Goal: Check status

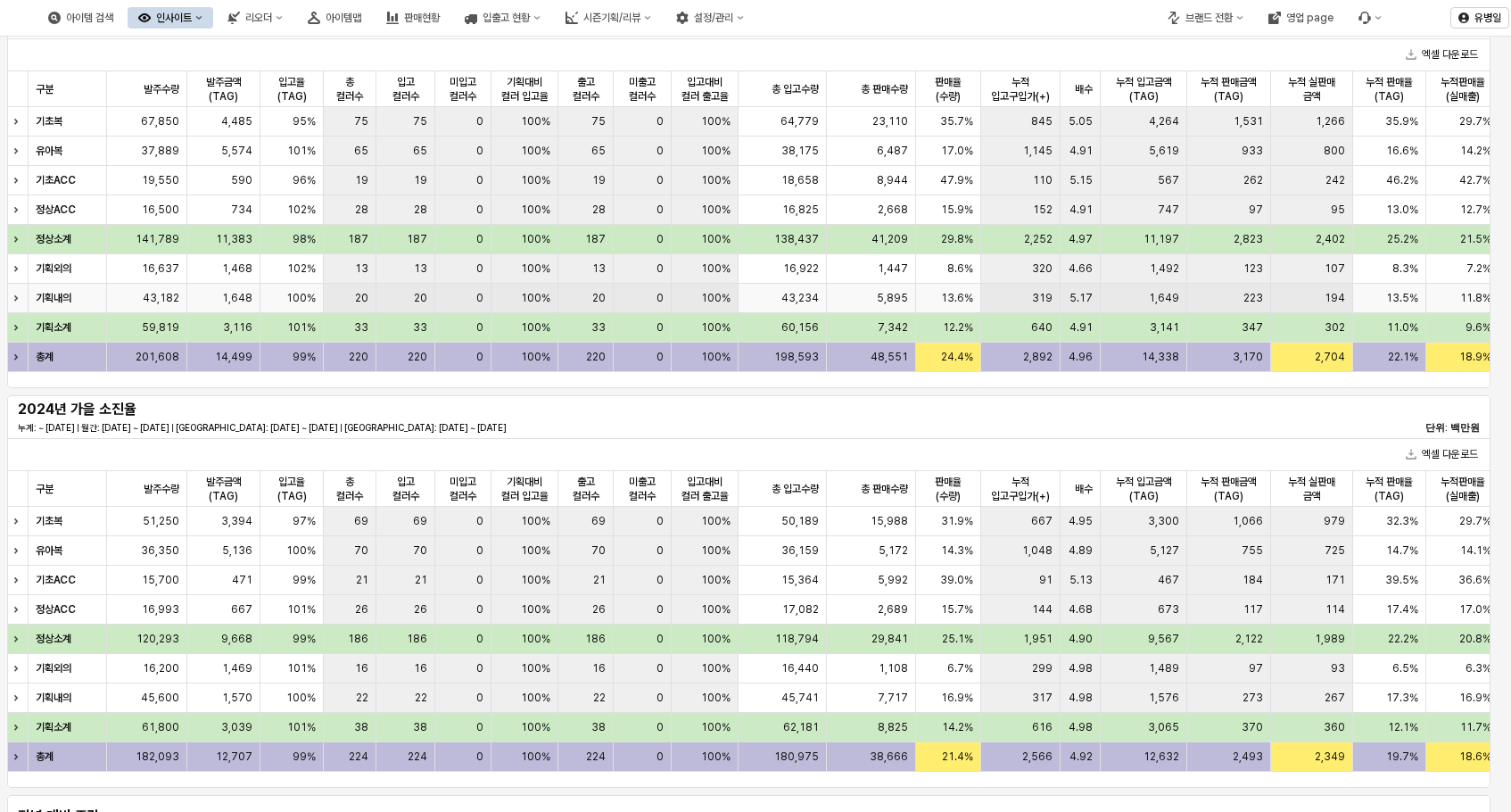
scroll to position [178, 0]
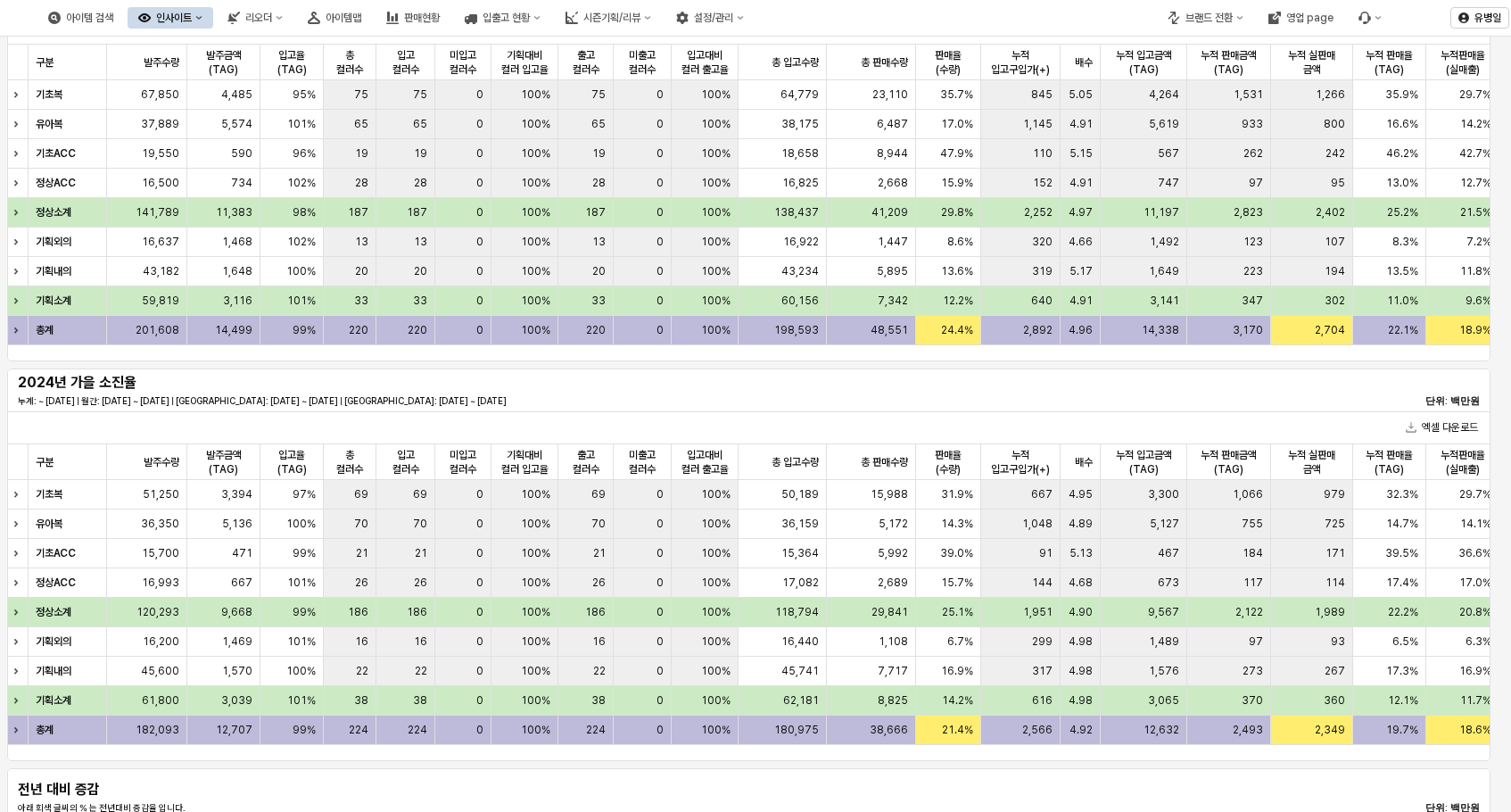
click at [611, 395] on p "누계: ~ [DATE] | 월간: [DATE] ~ [DATE] | [GEOGRAPHIC_DATA]: [DATE] ~ [DATE] | [GEOG…" at bounding box center [505, 400] width 975 height 13
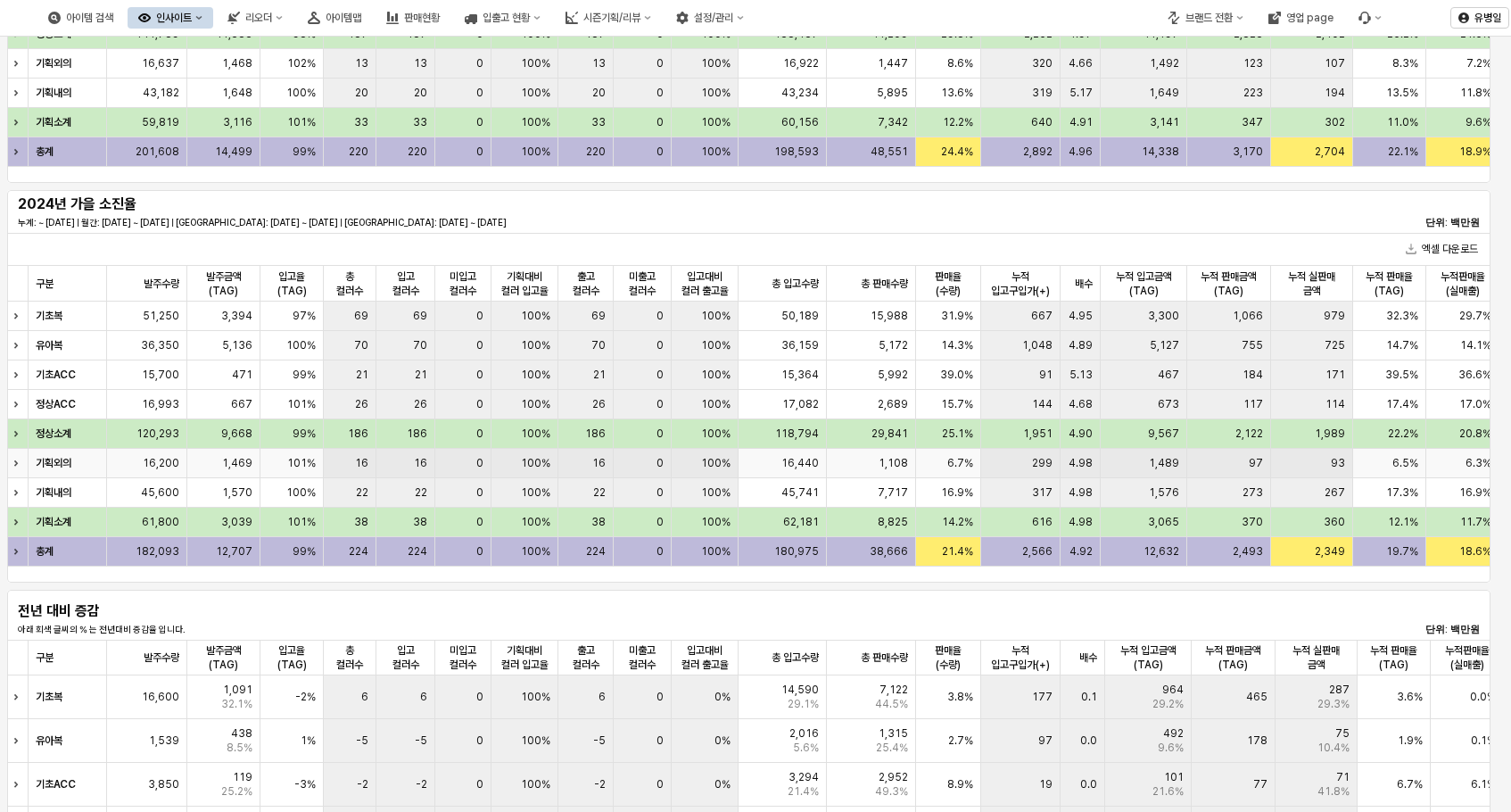
scroll to position [0, 0]
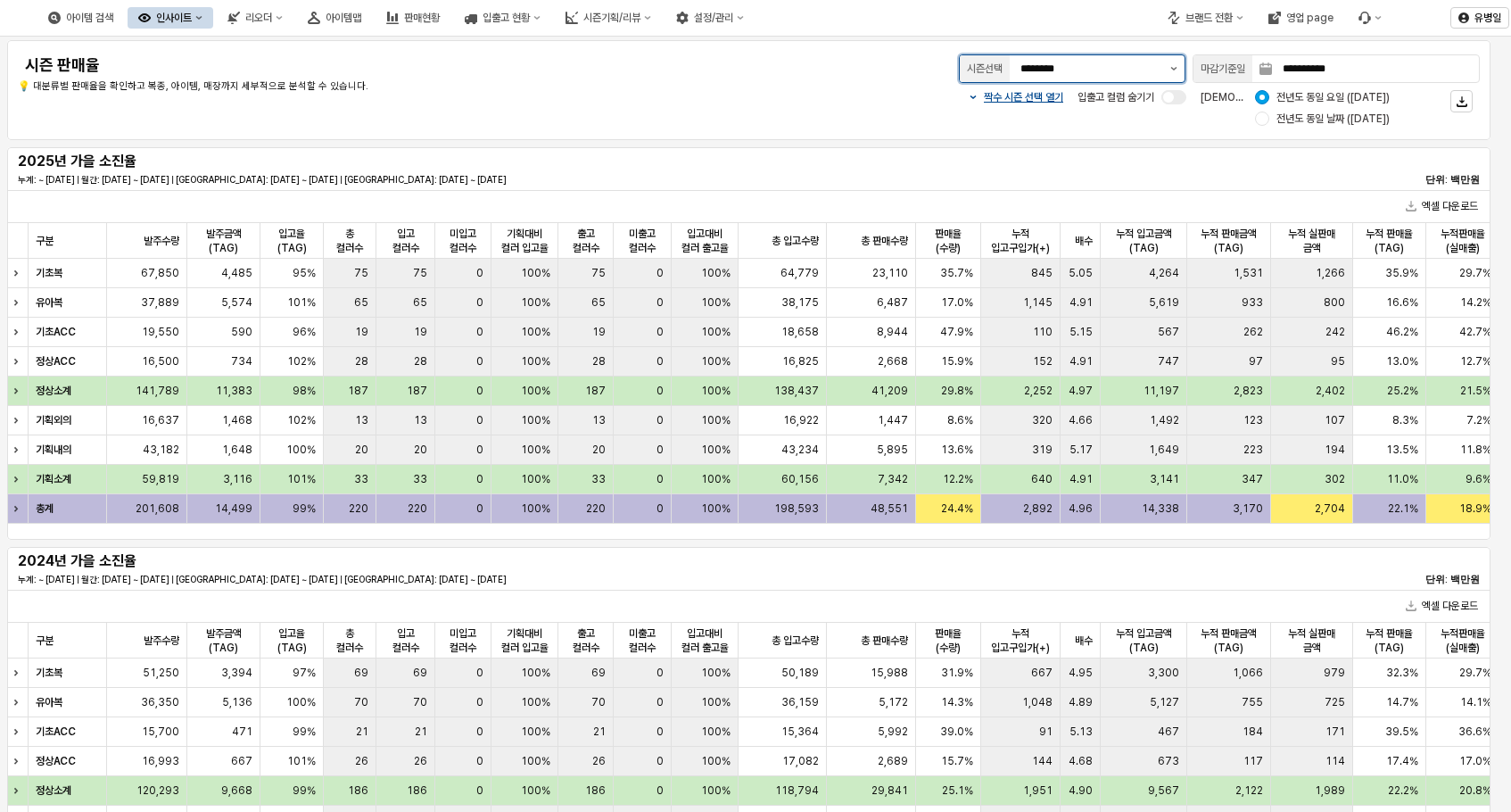
click at [1178, 65] on button "제안 사항 표시" at bounding box center [1175, 69] width 22 height 27
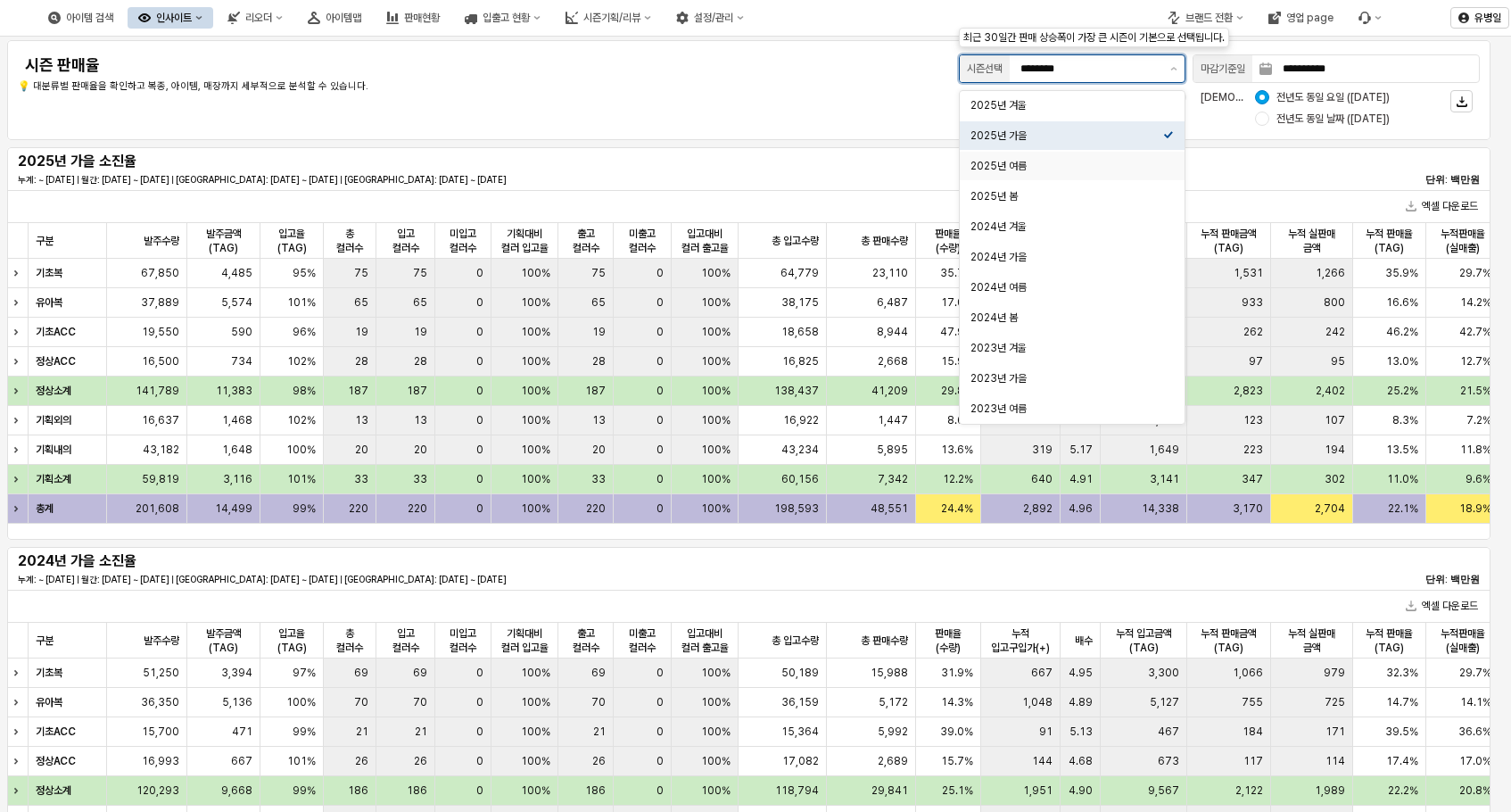
click at [1059, 161] on div "2025년 여름" at bounding box center [1067, 166] width 192 height 14
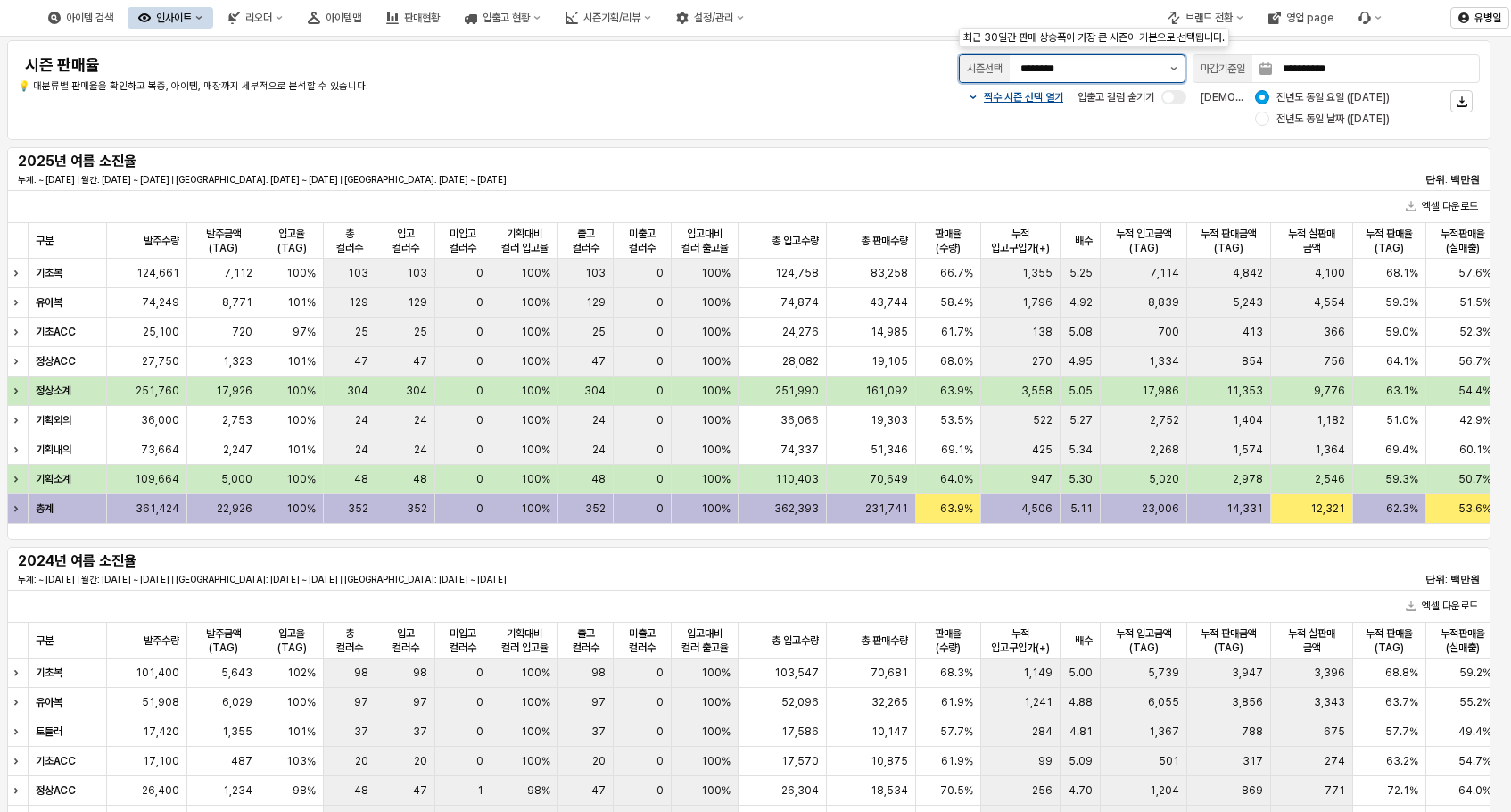
click at [1168, 66] on button "제안 사항 표시" at bounding box center [1175, 69] width 22 height 27
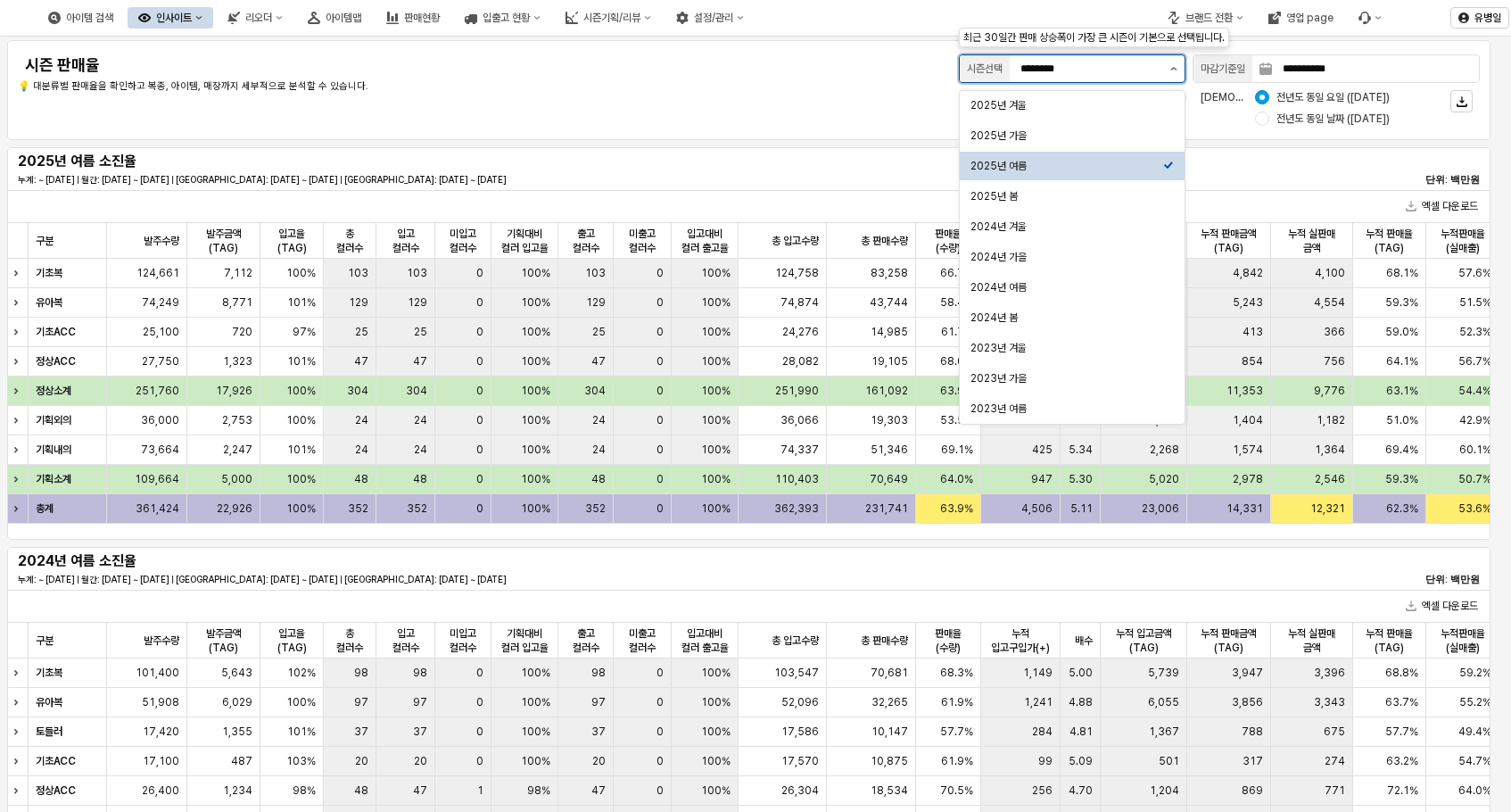
click at [1172, 72] on button "제안 사항 표시" at bounding box center [1175, 69] width 22 height 27
click at [1123, 103] on div "2025년 겨울" at bounding box center [1067, 105] width 192 height 14
type input "********"
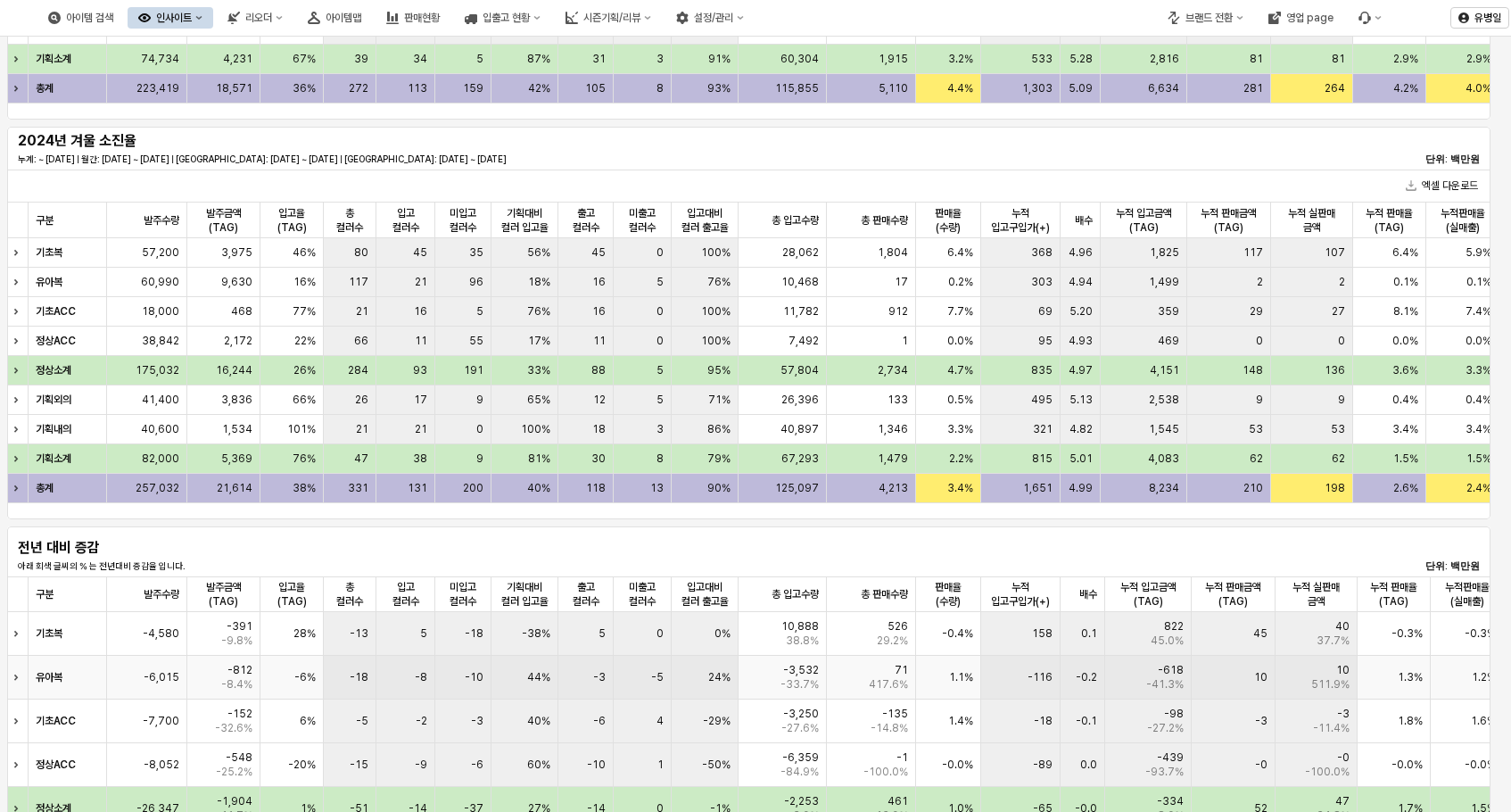
scroll to position [178, 0]
